Goal: Task Accomplishment & Management: Use online tool/utility

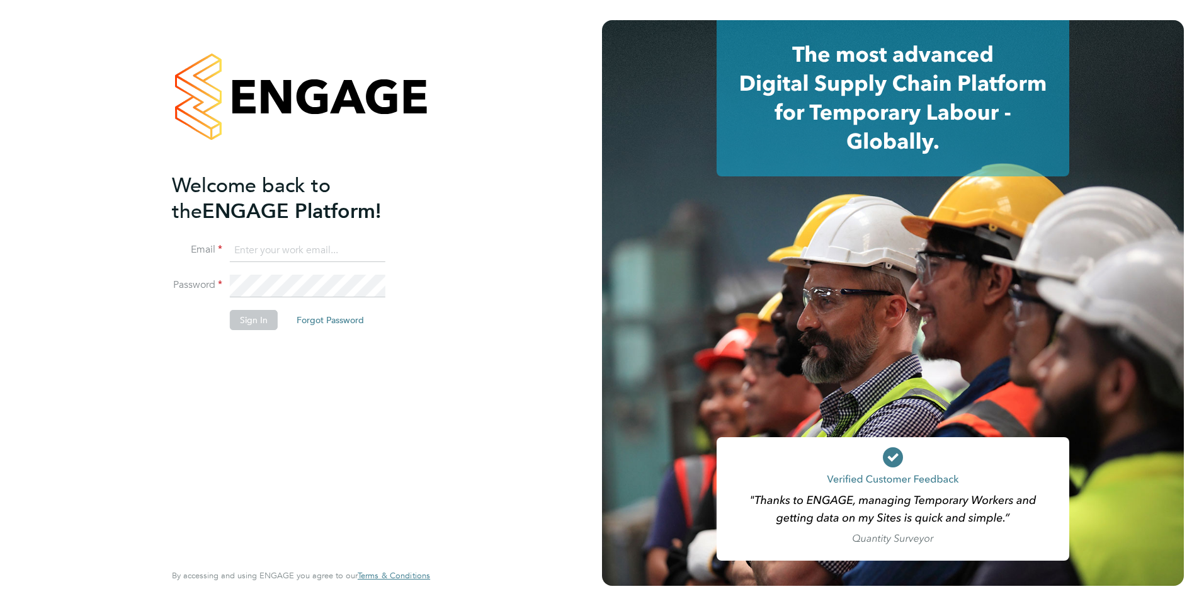
type input "simonvowles@itsconstruction.co.uk"
click at [249, 318] on button "Sign In" at bounding box center [254, 320] width 48 height 20
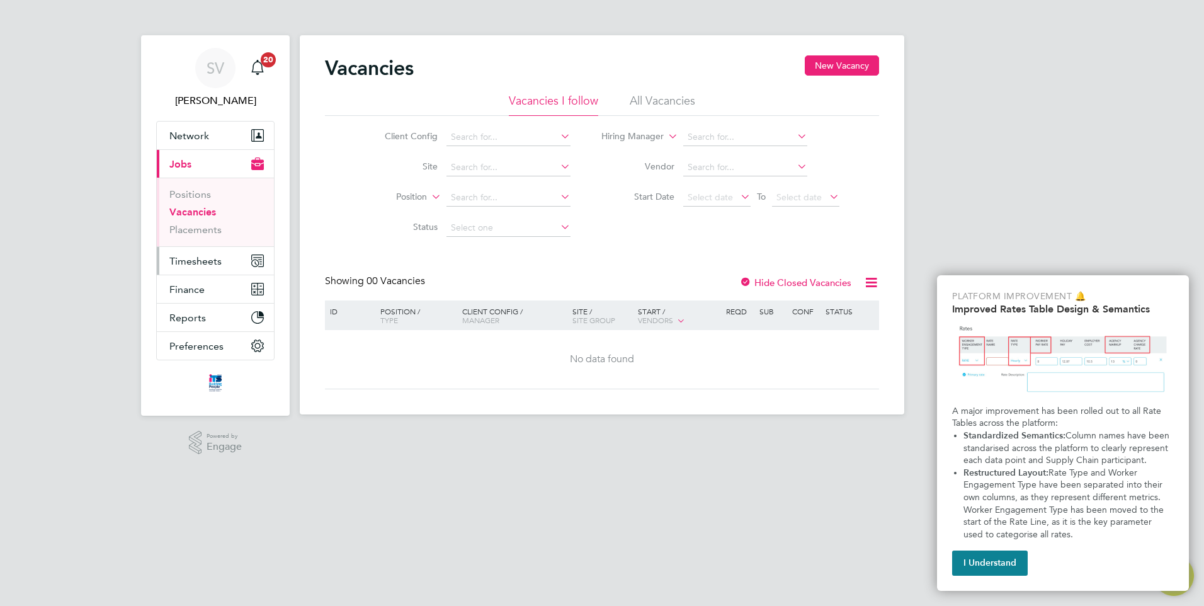
click at [198, 262] on span "Timesheets" at bounding box center [195, 261] width 52 height 12
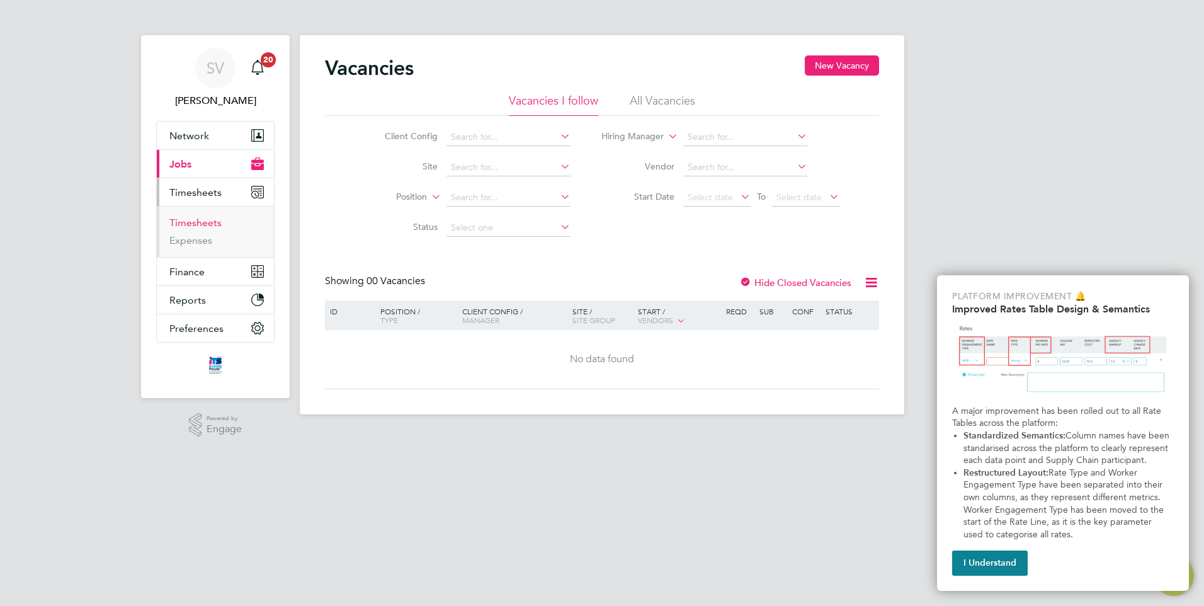
click at [200, 222] on link "Timesheets" at bounding box center [195, 223] width 52 height 12
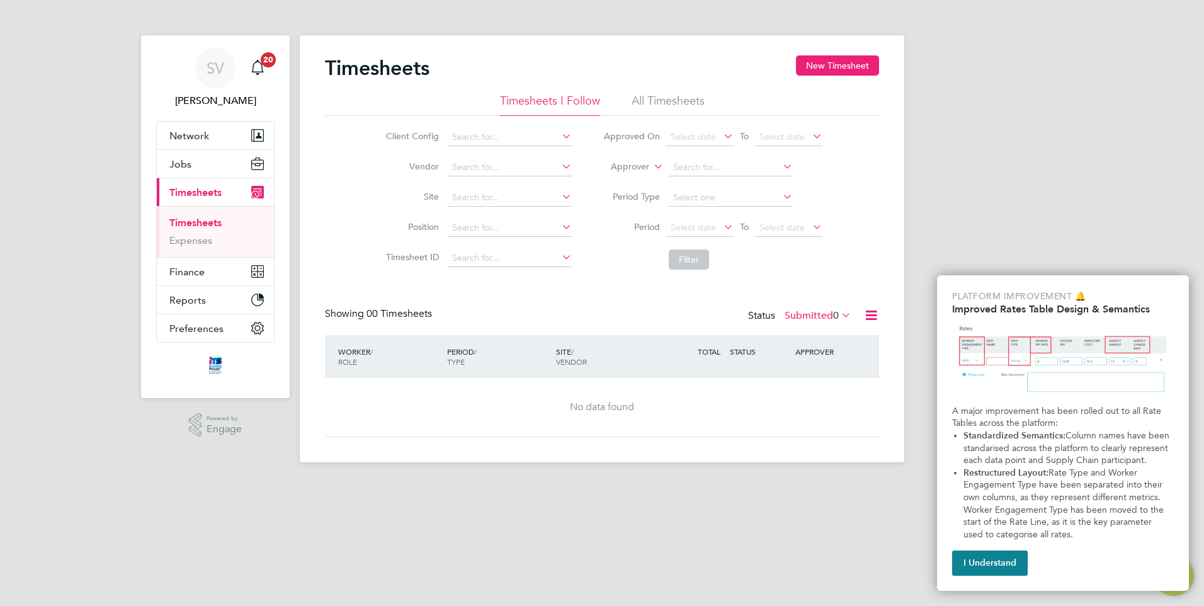
click at [673, 100] on li "All Timesheets" at bounding box center [668, 104] width 73 height 23
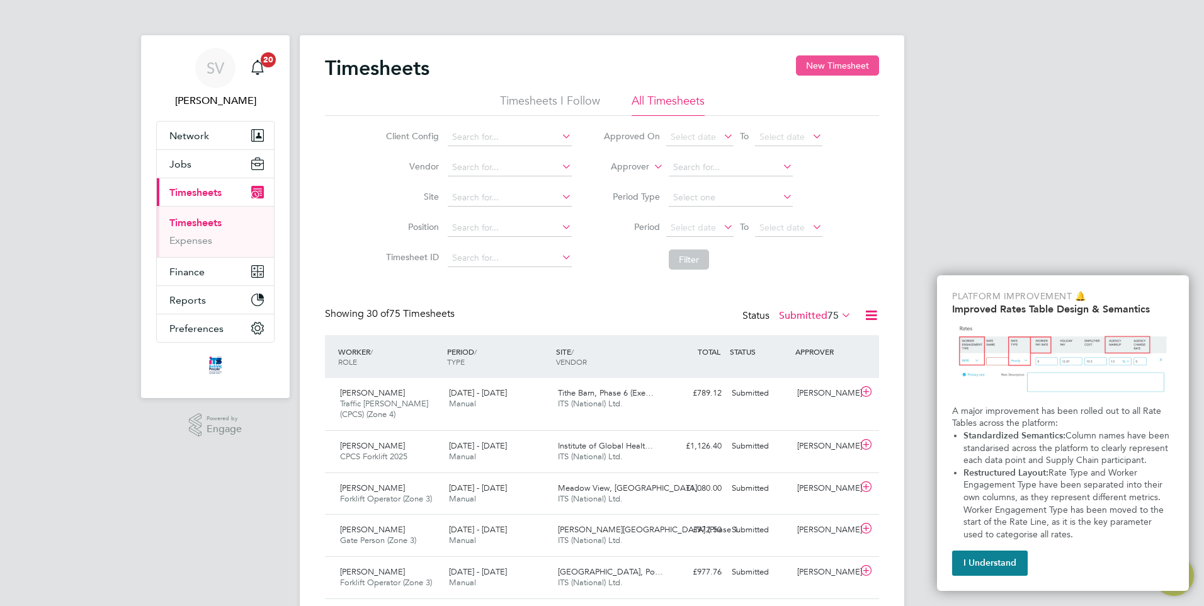
click at [833, 65] on button "New Timesheet" at bounding box center [837, 65] width 83 height 20
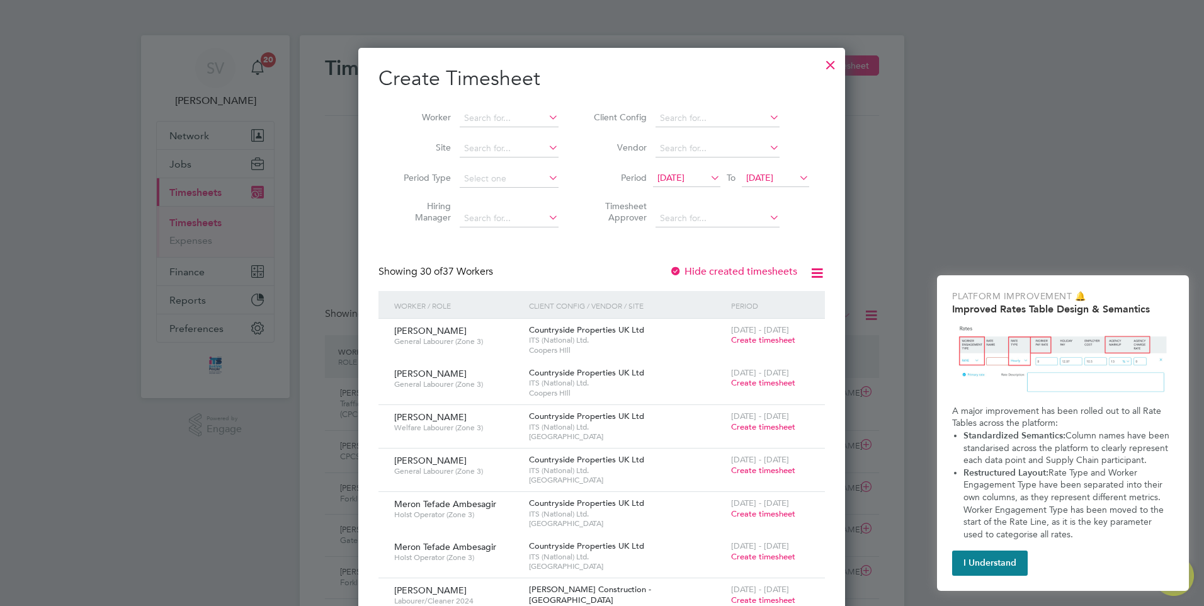
click at [546, 115] on icon at bounding box center [546, 117] width 0 height 18
click at [537, 130] on b "Mclard" at bounding box center [551, 135] width 29 height 11
type input "[PERSON_NAME]"
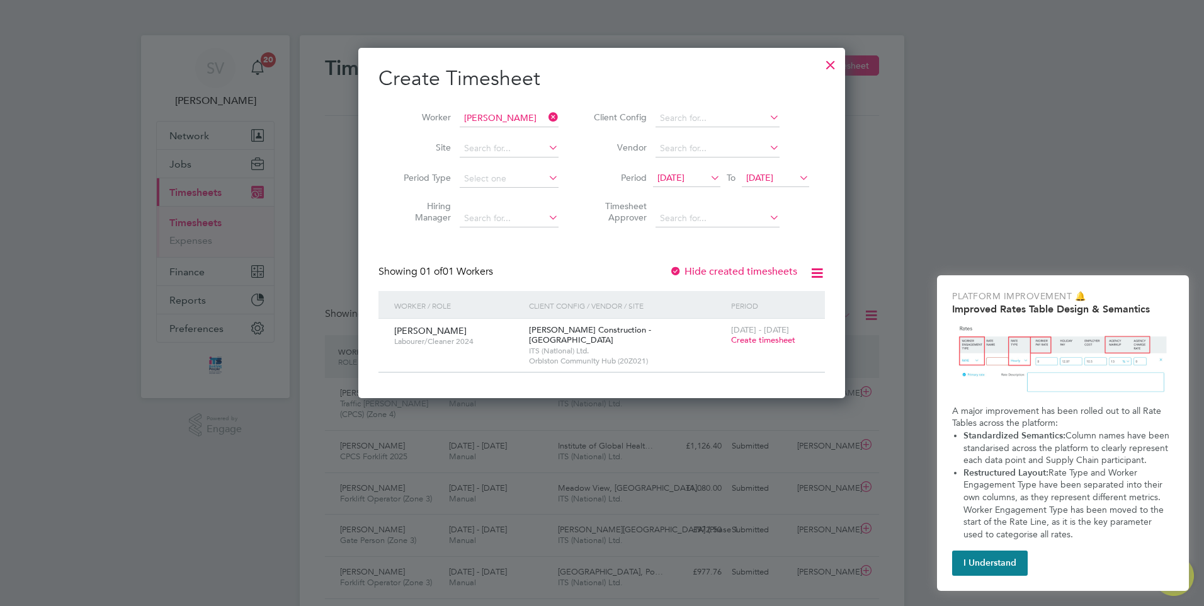
click at [675, 268] on div at bounding box center [675, 272] width 13 height 13
click at [797, 174] on icon at bounding box center [797, 178] width 0 height 18
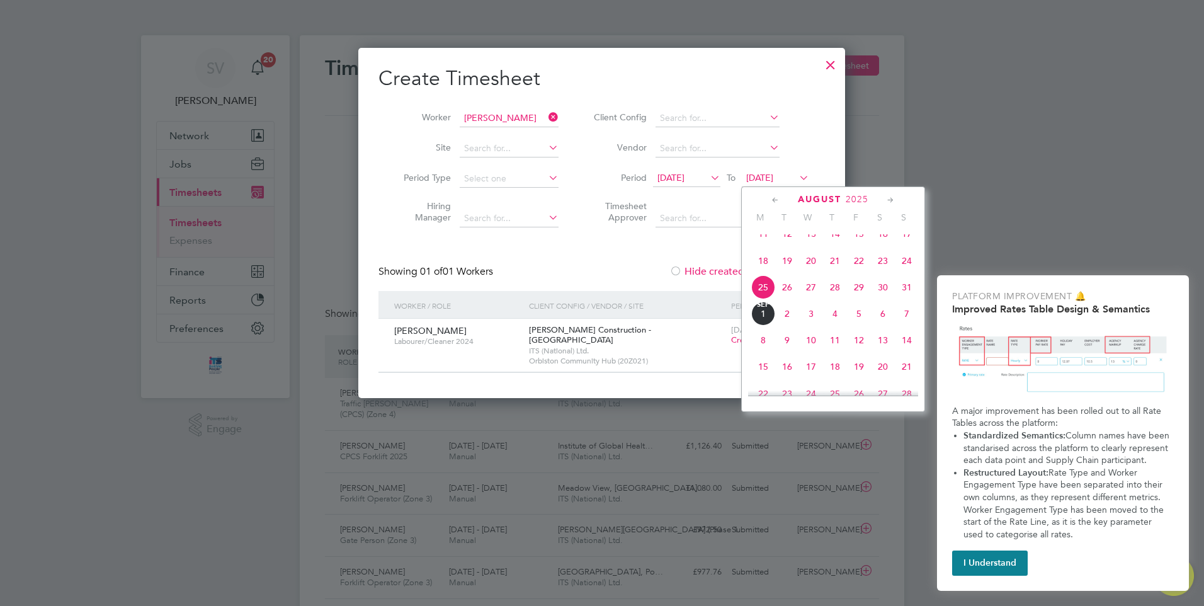
click at [769, 326] on span "[DATE]" at bounding box center [763, 314] width 24 height 24
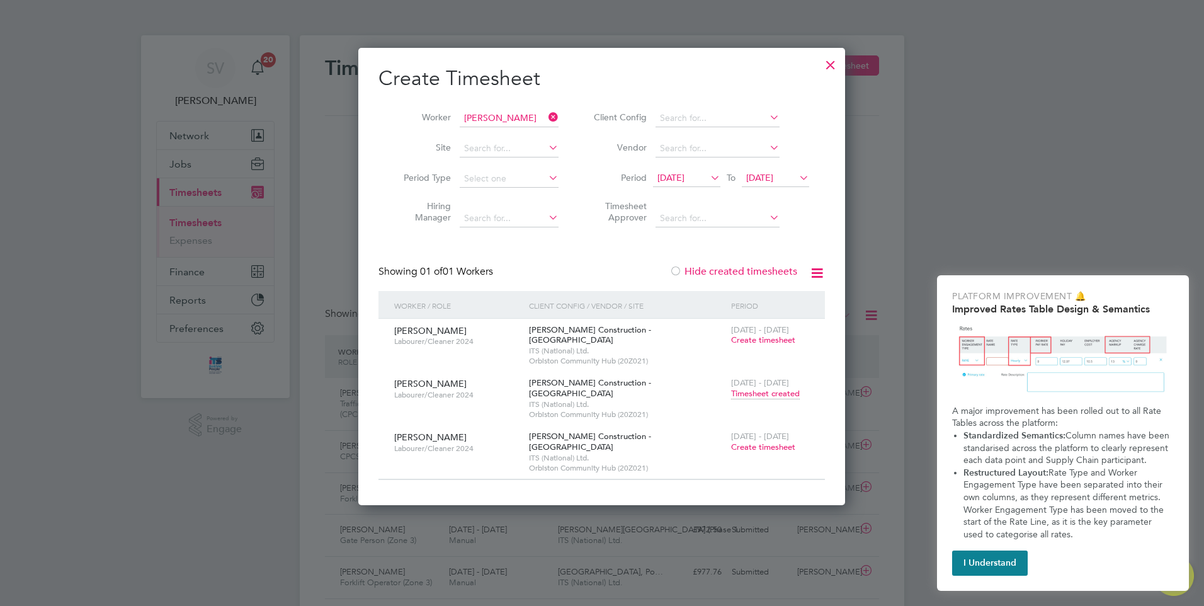
click at [452, 378] on span "[PERSON_NAME]" at bounding box center [430, 383] width 72 height 11
click at [741, 388] on span "Timesheet created" at bounding box center [765, 393] width 69 height 11
